Goal: Information Seeking & Learning: Learn about a topic

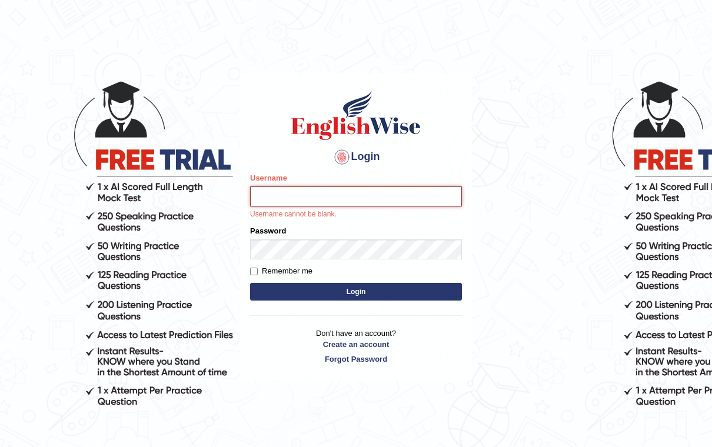
click at [386, 192] on input "Username" at bounding box center [356, 197] width 212 height 20
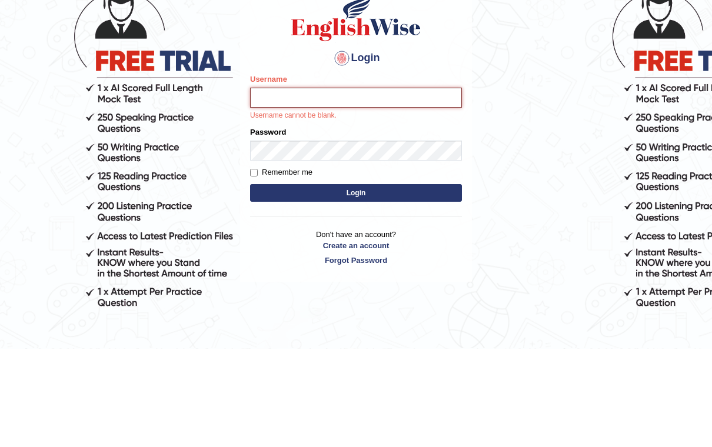
type input "kunwarrupesh"
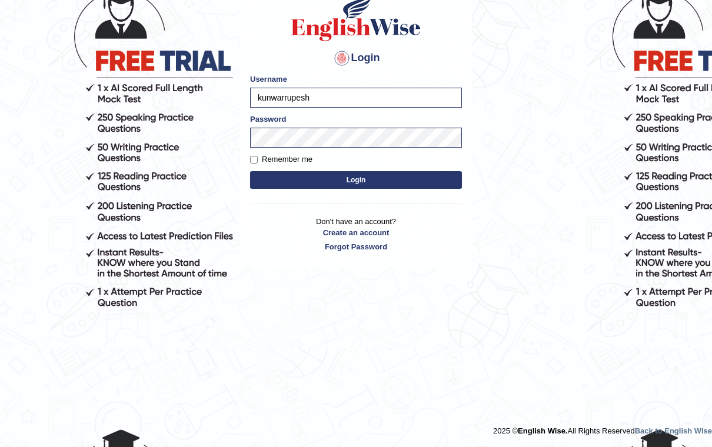
scroll to position [99, 0]
click at [547, 125] on body "Login Please fix the following errors: Username kunwarrupesh Password Remember …" at bounding box center [356, 160] width 712 height 447
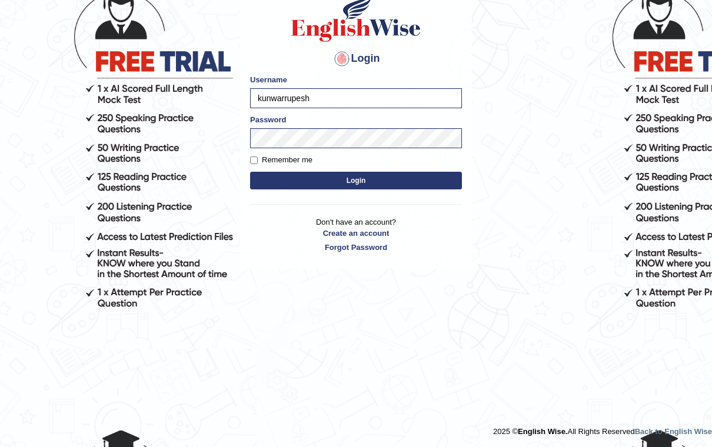
click at [430, 184] on button "Login" at bounding box center [356, 181] width 212 height 18
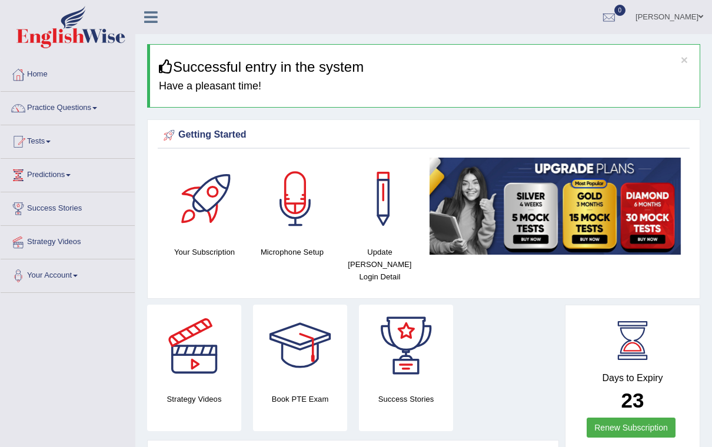
click at [150, 22] on icon at bounding box center [151, 16] width 14 height 15
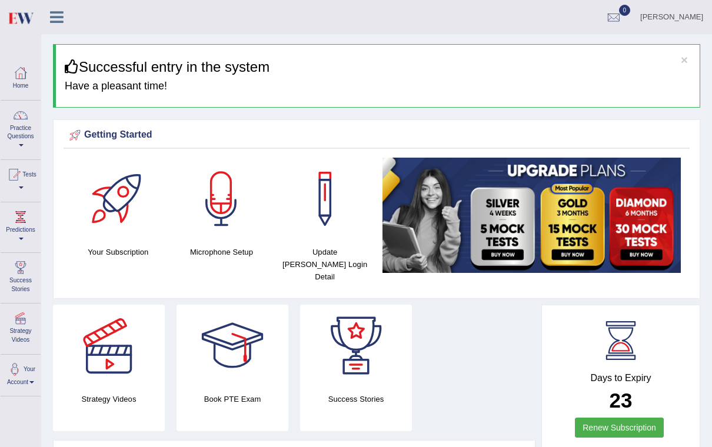
click at [26, 119] on div at bounding box center [21, 116] width 18 height 18
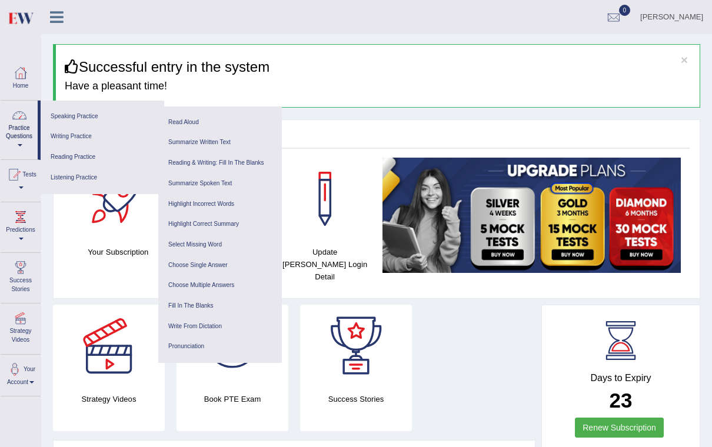
click at [73, 174] on link "Listening Practice" at bounding box center [102, 178] width 112 height 21
click at [225, 322] on link "Write From Dictation" at bounding box center [220, 327] width 112 height 21
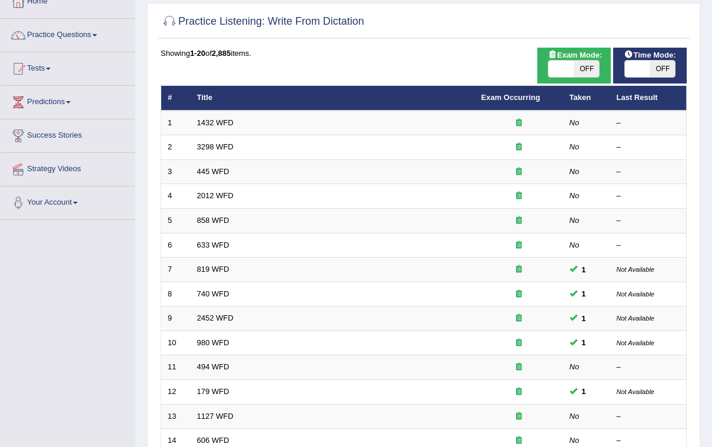
scroll to position [78, 0]
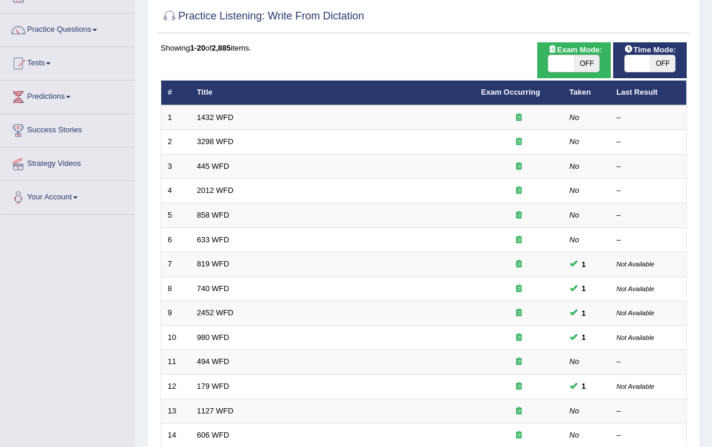
click at [205, 114] on link "1432 WFD" at bounding box center [215, 117] width 36 height 9
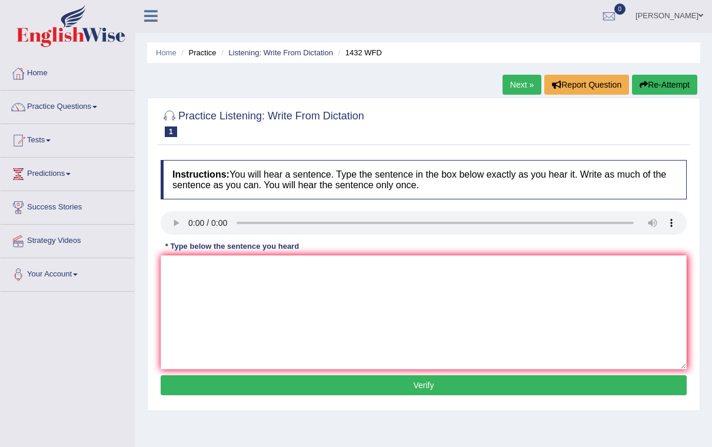
scroll to position [29, 0]
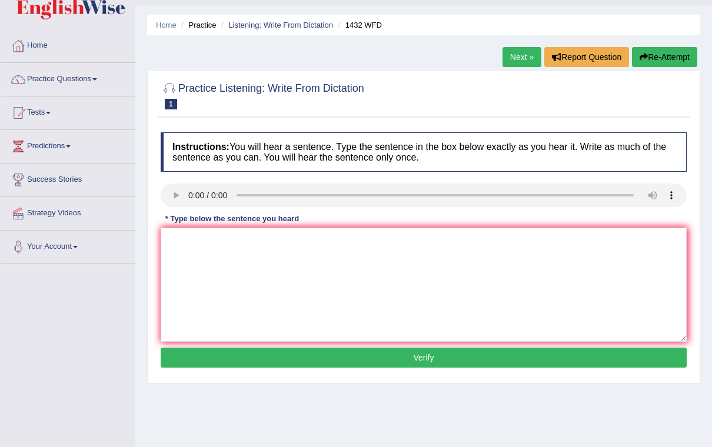
click at [528, 51] on link "Next »" at bounding box center [522, 57] width 39 height 20
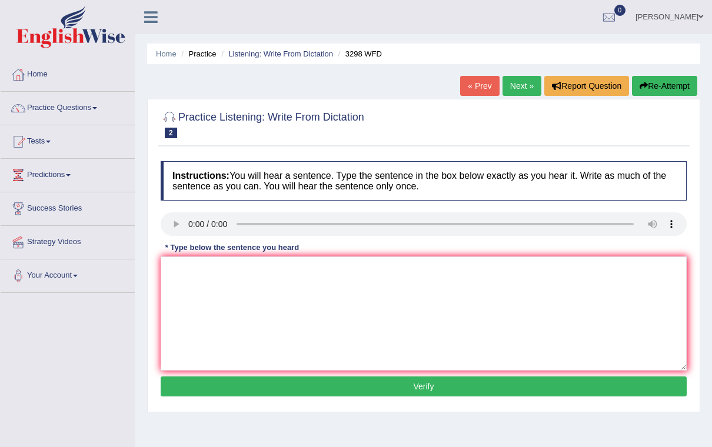
click at [508, 82] on link "Next »" at bounding box center [522, 86] width 39 height 20
click at [155, 11] on icon at bounding box center [151, 16] width 14 height 15
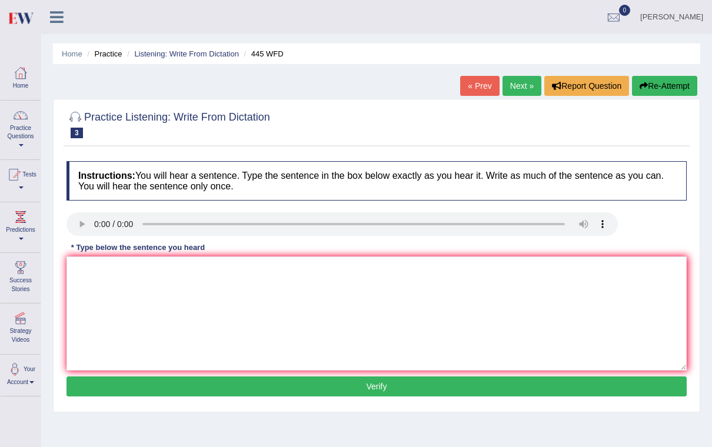
click at [71, 49] on link "Home" at bounding box center [72, 53] width 21 height 9
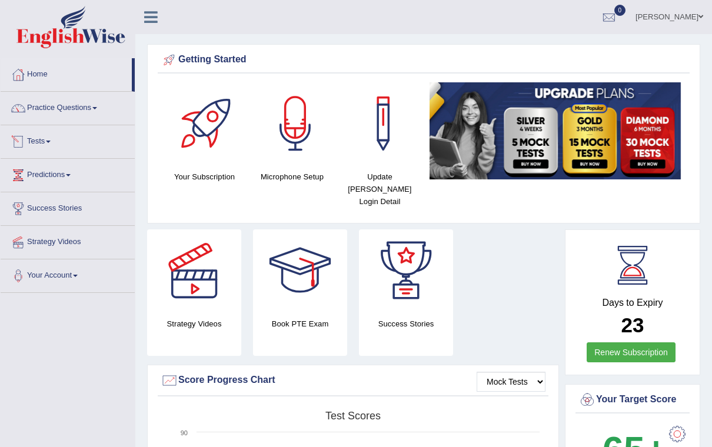
click at [61, 105] on link "Practice Questions" at bounding box center [68, 106] width 134 height 29
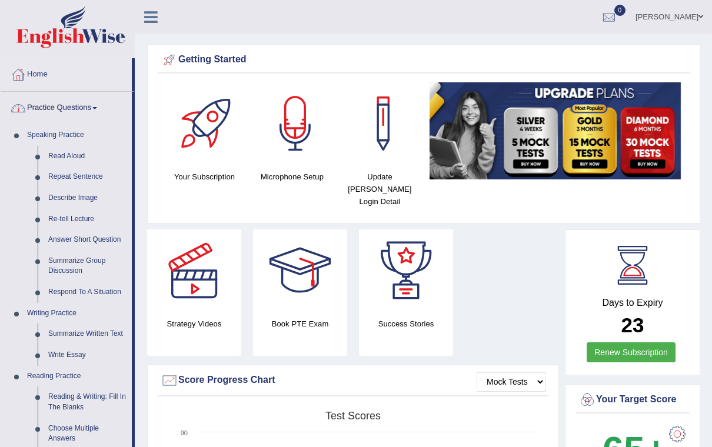
click at [76, 102] on div at bounding box center [356, 223] width 712 height 447
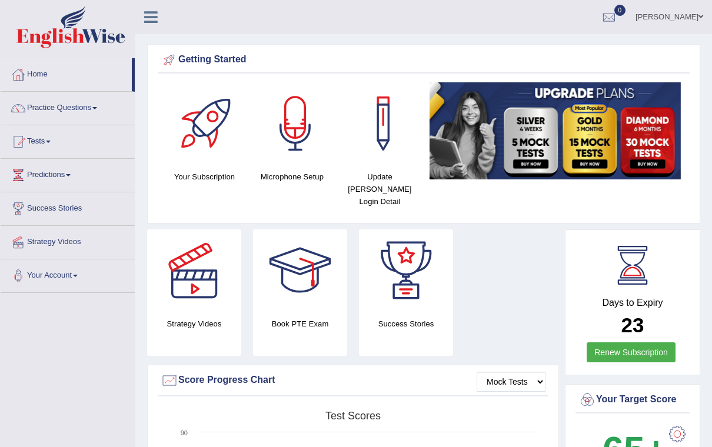
click at [143, 7] on link at bounding box center [150, 16] width 31 height 18
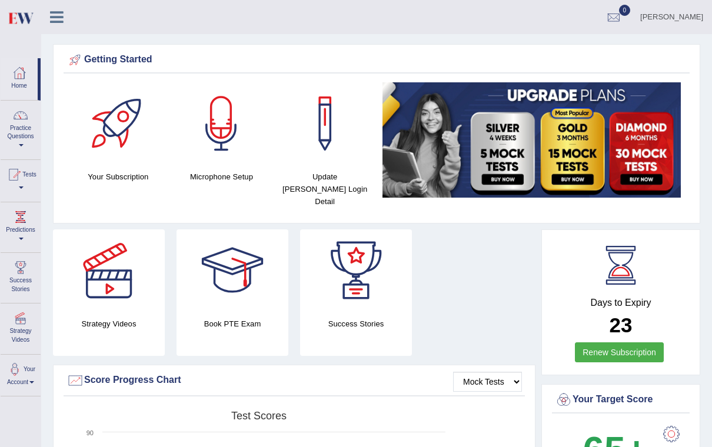
click at [23, 137] on link "Practice Questions" at bounding box center [21, 128] width 40 height 55
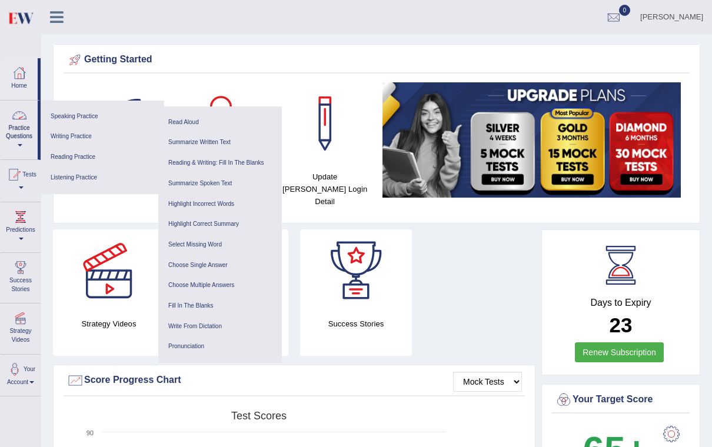
click at [68, 173] on link "Listening Practice" at bounding box center [102, 178] width 112 height 21
click at [201, 319] on link "Write From Dictation" at bounding box center [220, 327] width 112 height 21
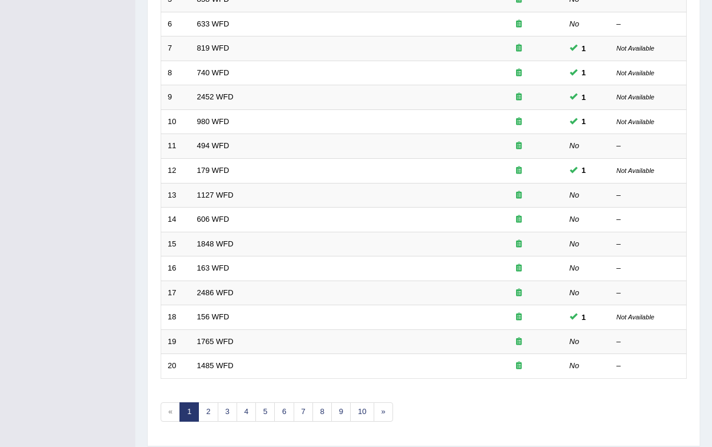
scroll to position [306, 0]
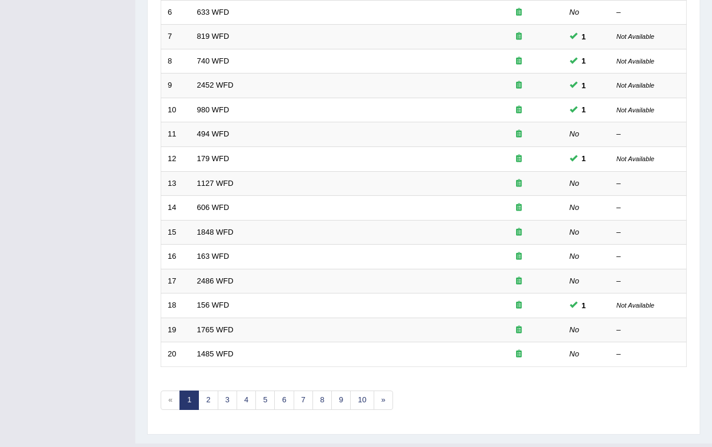
click at [218, 327] on link "1765 WFD" at bounding box center [215, 329] width 36 height 9
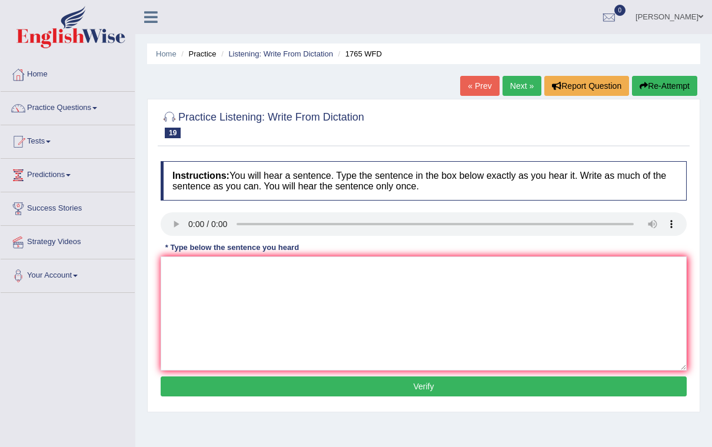
click at [517, 88] on link "Next »" at bounding box center [522, 86] width 39 height 20
click at [525, 90] on link "Next »" at bounding box center [522, 86] width 39 height 20
click at [518, 86] on link "Next »" at bounding box center [522, 86] width 39 height 20
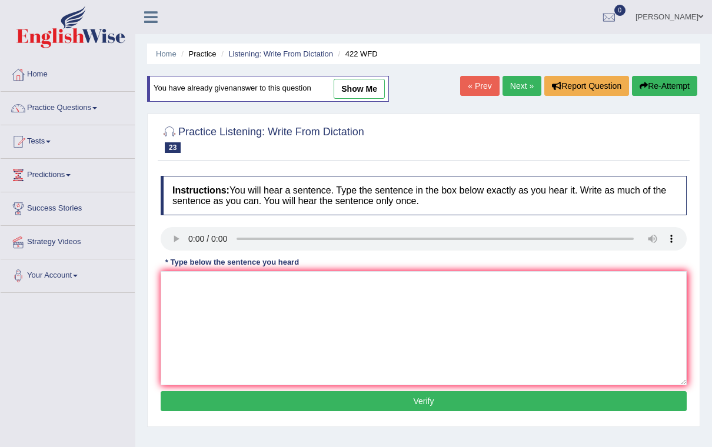
click at [199, 237] on audio at bounding box center [424, 239] width 526 height 24
click at [301, 315] on textarea at bounding box center [424, 328] width 526 height 114
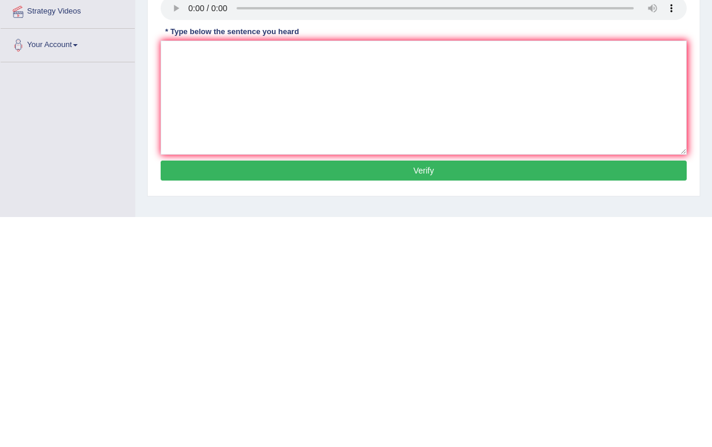
click at [191, 227] on audio at bounding box center [424, 239] width 526 height 24
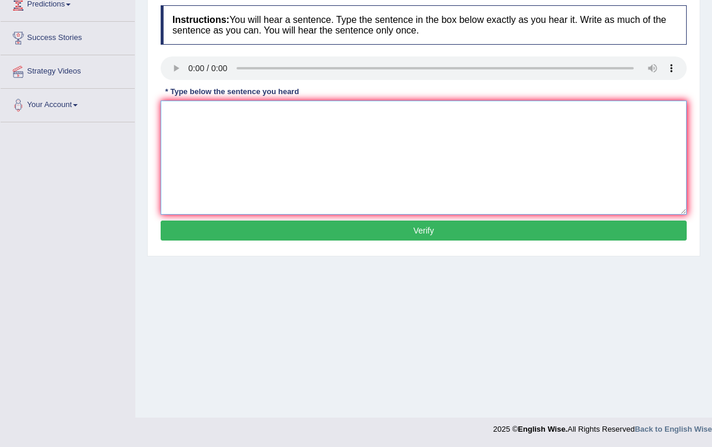
click at [484, 157] on textarea at bounding box center [424, 158] width 526 height 114
click at [190, 62] on audio at bounding box center [424, 68] width 526 height 24
click at [599, 153] on textarea at bounding box center [424, 158] width 526 height 114
type textarea "M"
click at [222, 116] on textarea "The most imp detail in this arguments are missing." at bounding box center [424, 158] width 526 height 114
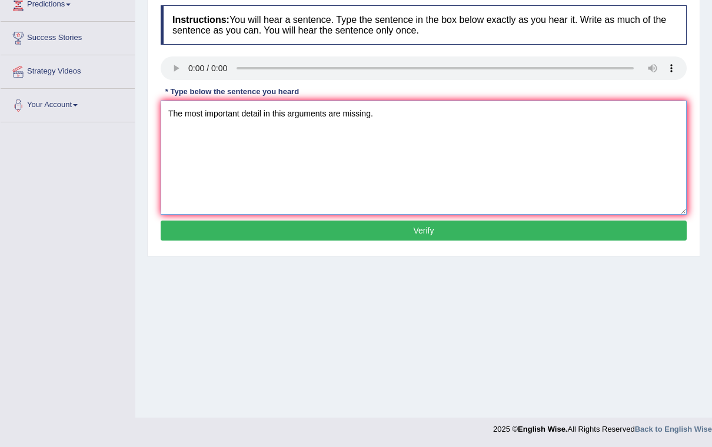
click at [266, 114] on textarea "The most important detail in this arguments are missing." at bounding box center [424, 158] width 526 height 114
click at [506, 165] on textarea "The most important details detail in this arguments are missing." at bounding box center [424, 158] width 526 height 114
click at [356, 115] on textarea "The most important details detail in this arguments are missing." at bounding box center [424, 158] width 526 height 114
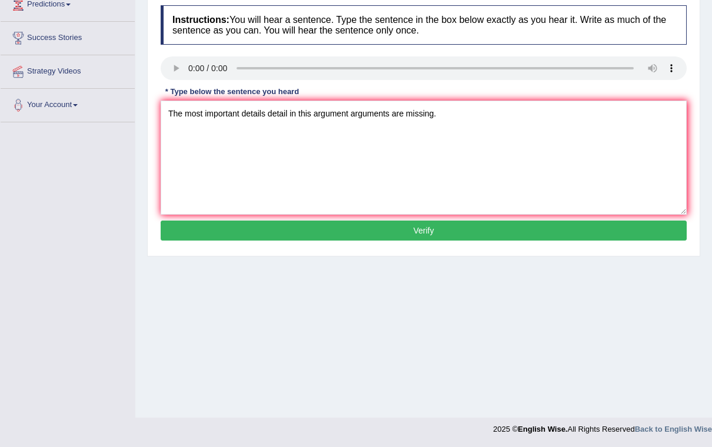
click at [194, 70] on audio at bounding box center [424, 68] width 526 height 24
click at [285, 117] on textarea "The most important details detail in this argument arguments are missing." at bounding box center [424, 158] width 526 height 114
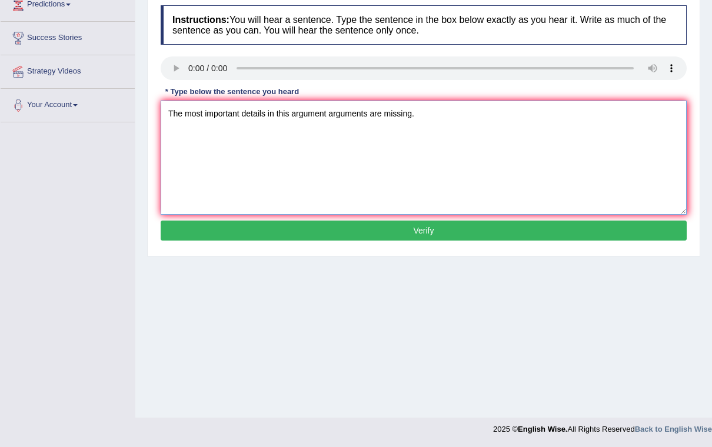
click at [370, 112] on textarea "The most important details in this argument arguments are missing." at bounding box center [424, 158] width 526 height 114
click at [626, 138] on textarea "The most important details in this argument are missing." at bounding box center [424, 158] width 526 height 114
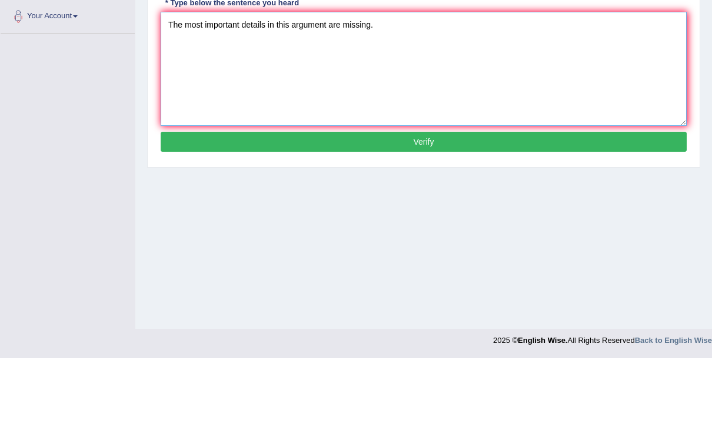
type textarea "The most important details in this argument are missing."
click at [520, 221] on button "Verify" at bounding box center [424, 231] width 526 height 20
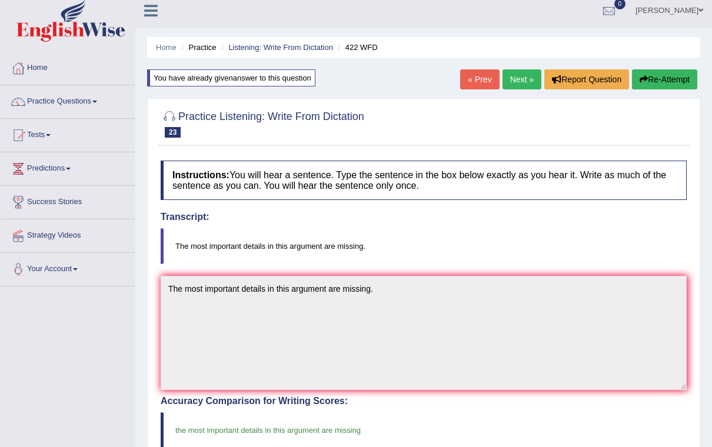
scroll to position [0, 0]
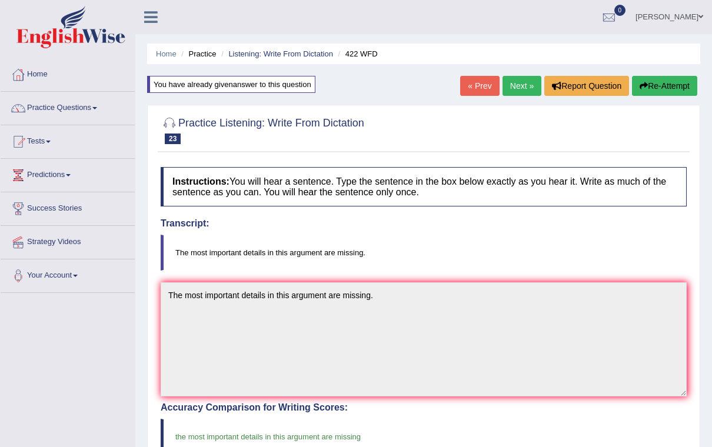
click at [514, 88] on link "Next »" at bounding box center [522, 86] width 39 height 20
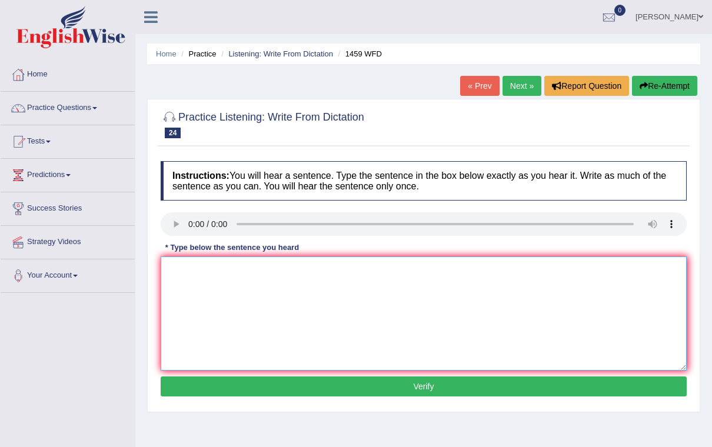
click at [578, 296] on textarea at bounding box center [424, 314] width 526 height 114
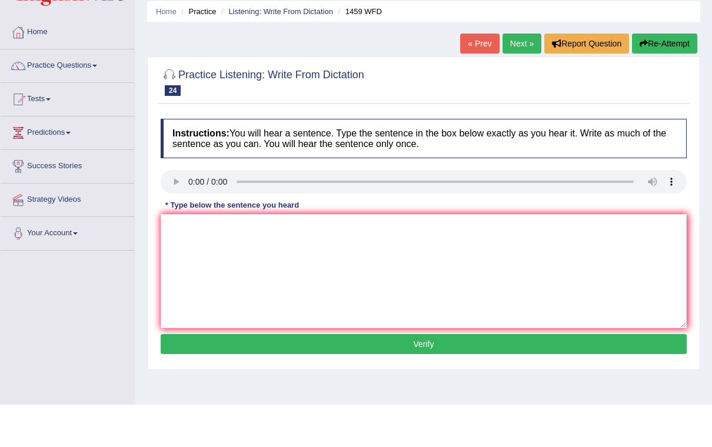
click at [521, 76] on link "Next »" at bounding box center [522, 86] width 39 height 20
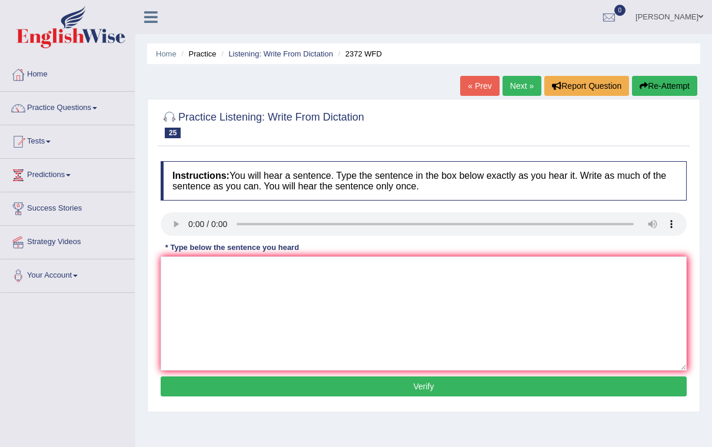
click at [527, 92] on link "Next »" at bounding box center [522, 86] width 39 height 20
click at [517, 86] on link "Next »" at bounding box center [522, 86] width 39 height 20
click at [515, 77] on link "Next »" at bounding box center [522, 86] width 39 height 20
click at [516, 87] on link "Next »" at bounding box center [522, 86] width 39 height 20
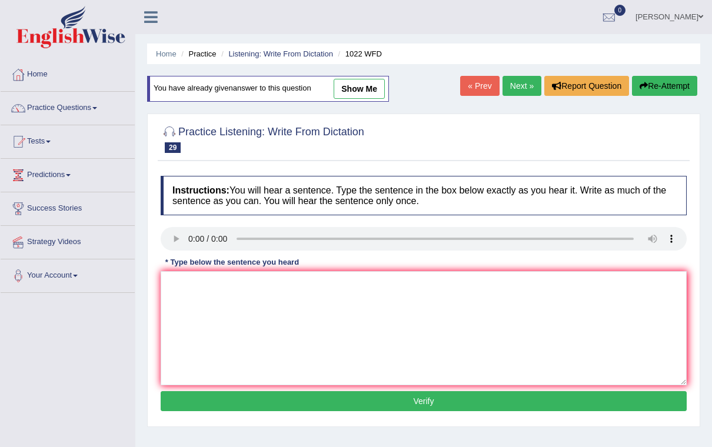
click at [196, 234] on audio at bounding box center [424, 239] width 526 height 24
click at [258, 312] on textarea at bounding box center [424, 328] width 526 height 114
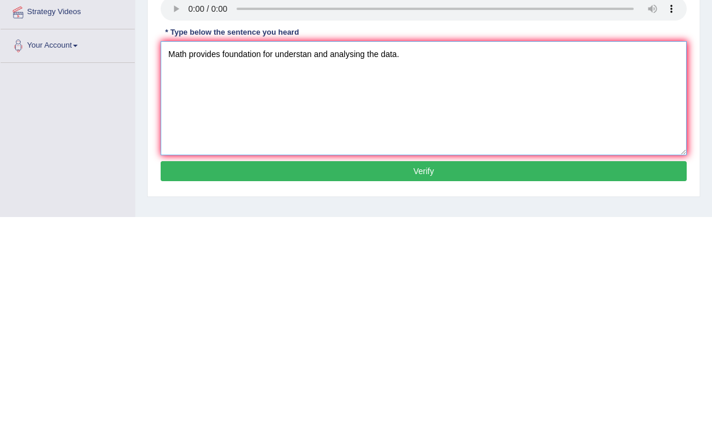
click at [312, 271] on textarea "Math provides foundation for understan and analysing the data." at bounding box center [424, 328] width 526 height 114
click at [190, 271] on textarea "Math provides foundation for understanding and analysing the data." at bounding box center [424, 328] width 526 height 114
click at [248, 271] on textarea "Mathematic provides foundation for understanding and analysing the data." at bounding box center [424, 328] width 526 height 114
click at [629, 271] on textarea "Mathematic provides the foundation for understanding and analysing the data." at bounding box center [424, 328] width 526 height 114
type textarea "Mathematic provides the foundation for understanding and analysing the data."
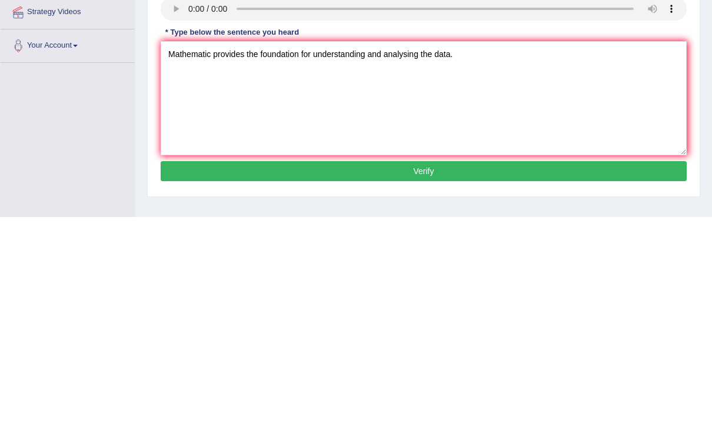
click at [594, 391] on button "Verify" at bounding box center [424, 401] width 526 height 20
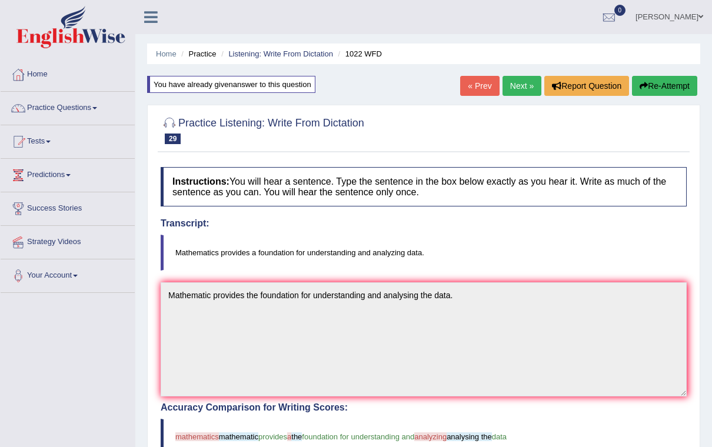
click at [518, 86] on link "Next »" at bounding box center [522, 86] width 39 height 20
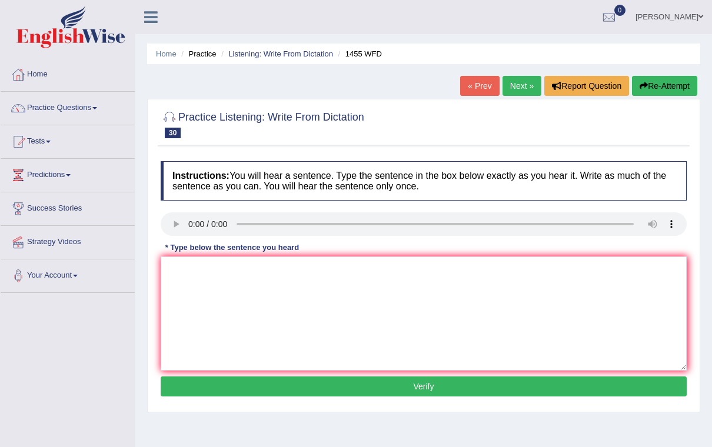
click at [521, 83] on link "Next »" at bounding box center [522, 86] width 39 height 20
click at [682, 10] on link "[PERSON_NAME]" at bounding box center [669, 15] width 85 height 31
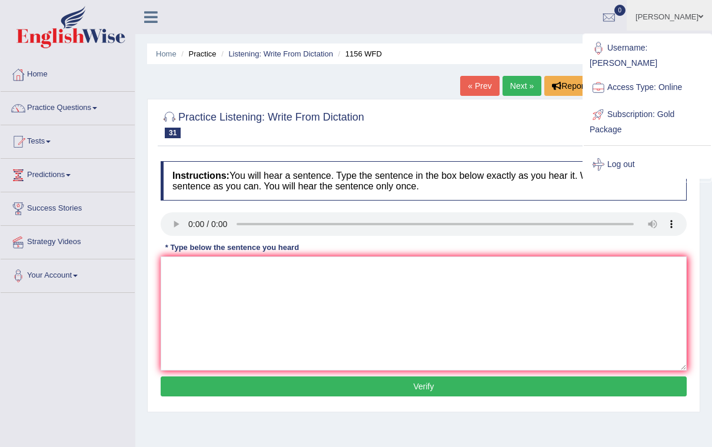
click at [659, 162] on link "Log out" at bounding box center [647, 164] width 127 height 27
